Goal: Entertainment & Leisure: Consume media (video, audio)

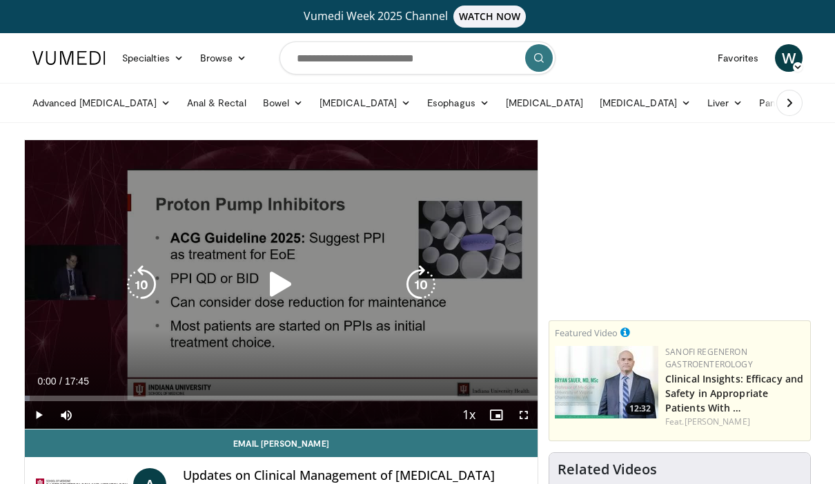
click at [280, 283] on icon "Video Player" at bounding box center [281, 284] width 39 height 39
click at [528, 413] on span "Video Player" at bounding box center [524, 415] width 28 height 28
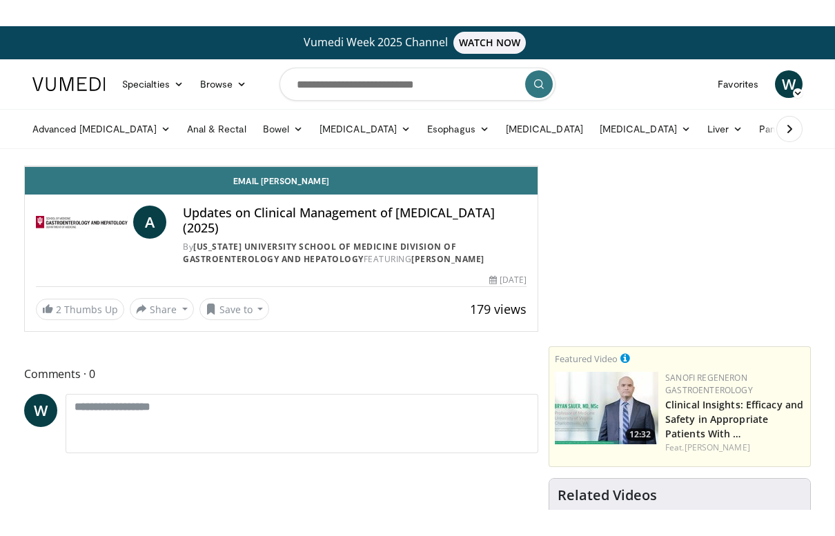
scroll to position [17, 0]
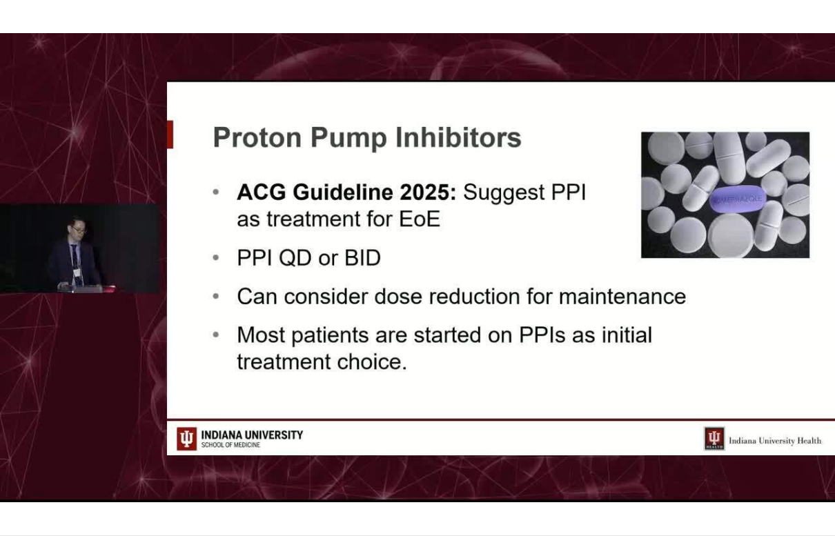
click at [534, 347] on div "10 seconds Tap to unmute" at bounding box center [417, 268] width 835 height 536
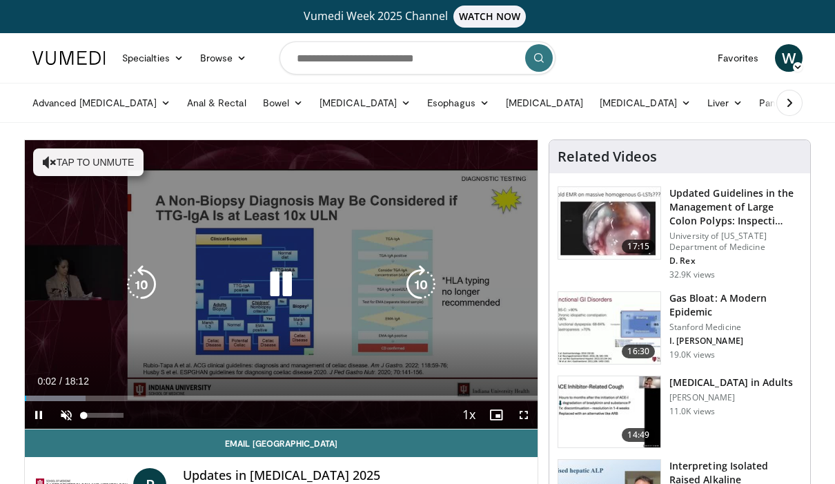
click at [64, 414] on span "Video Player" at bounding box center [66, 415] width 28 height 28
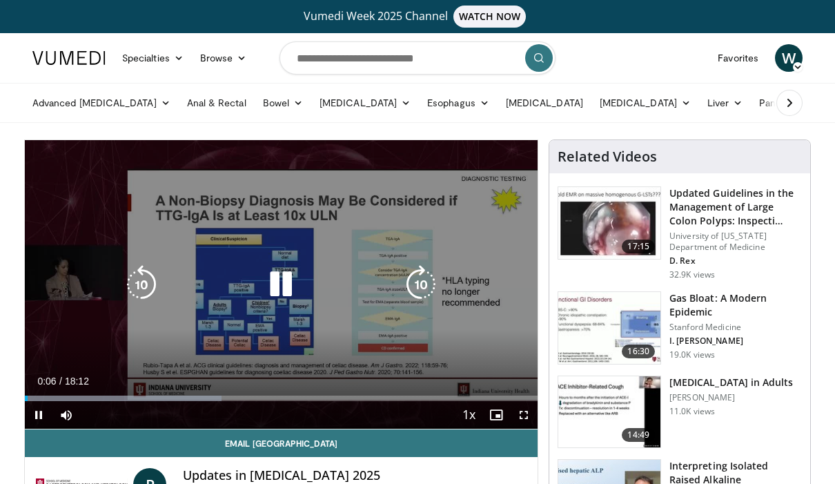
click at [527, 413] on span "Video Player" at bounding box center [524, 415] width 28 height 28
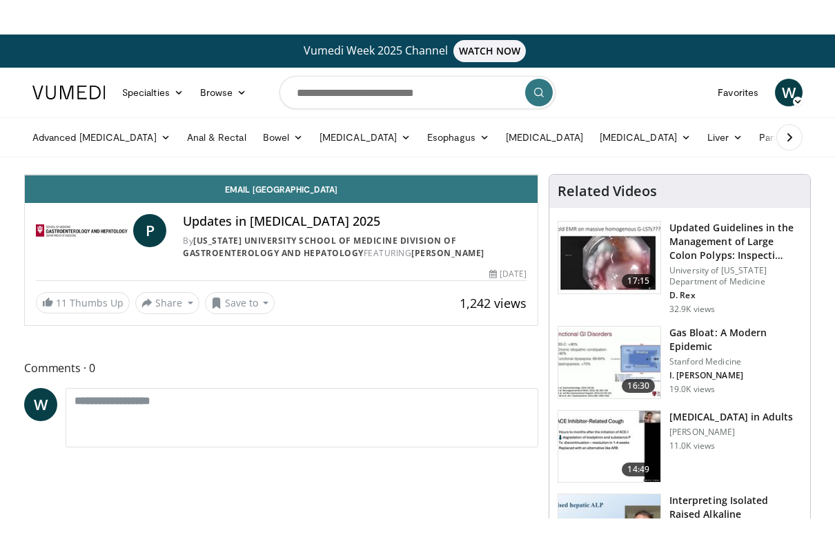
scroll to position [17, 0]
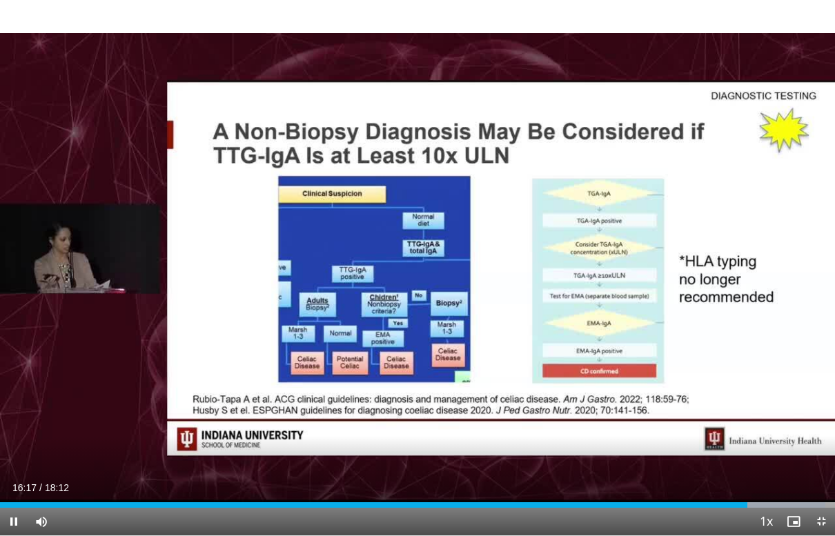
click at [614, 417] on div "10 seconds Tap to unmute" at bounding box center [417, 268] width 835 height 536
click at [728, 483] on div "Current Time 16:10 / Duration 18:12 Play Skip Backward Skip Forward Mute Loaded…" at bounding box center [417, 522] width 835 height 28
click at [741, 483] on div "Progress Bar" at bounding box center [741, 506] width 14 height 6
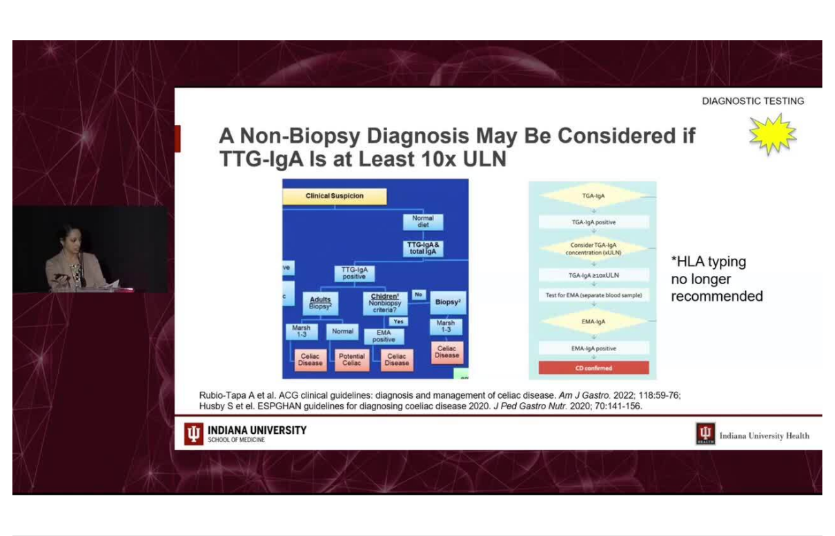
scroll to position [0, 0]
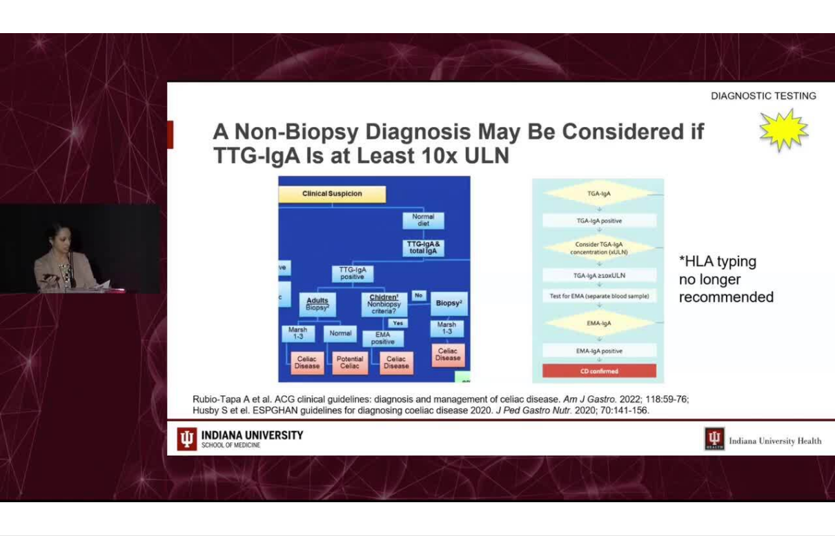
click at [581, 483] on div "10 seconds Tap to unmute" at bounding box center [417, 268] width 835 height 536
